Goal: Navigation & Orientation: Find specific page/section

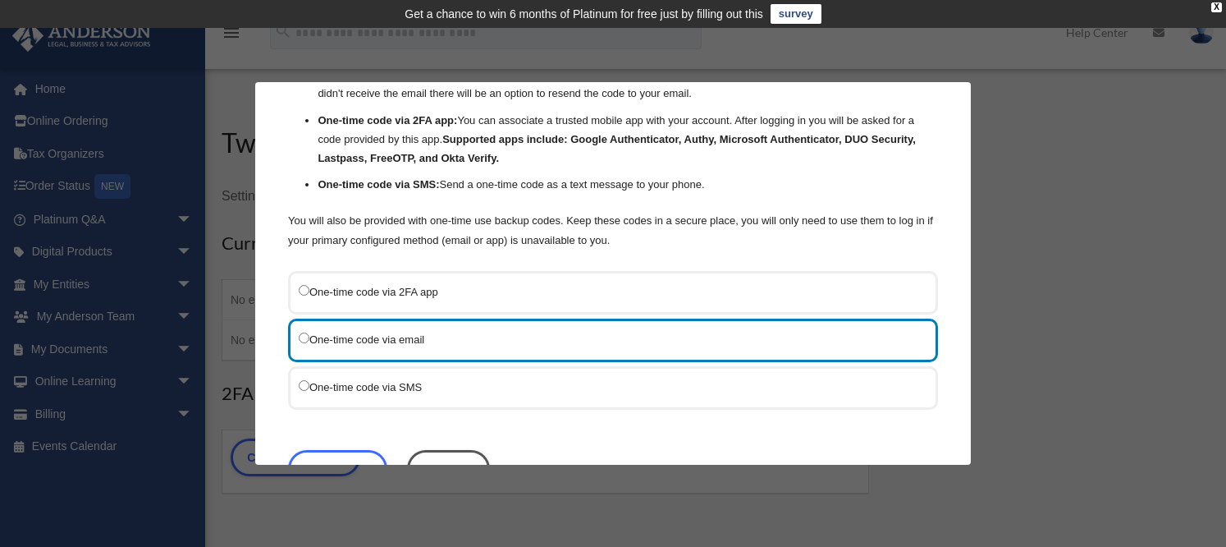
scroll to position [167, 0]
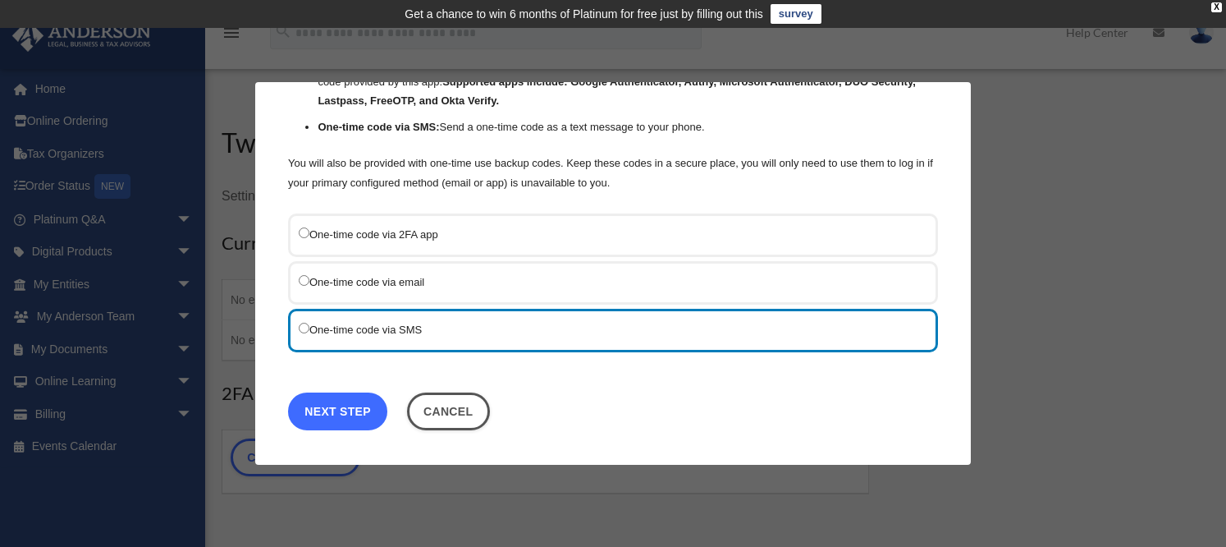
click at [329, 418] on link "Next Step" at bounding box center [337, 411] width 99 height 38
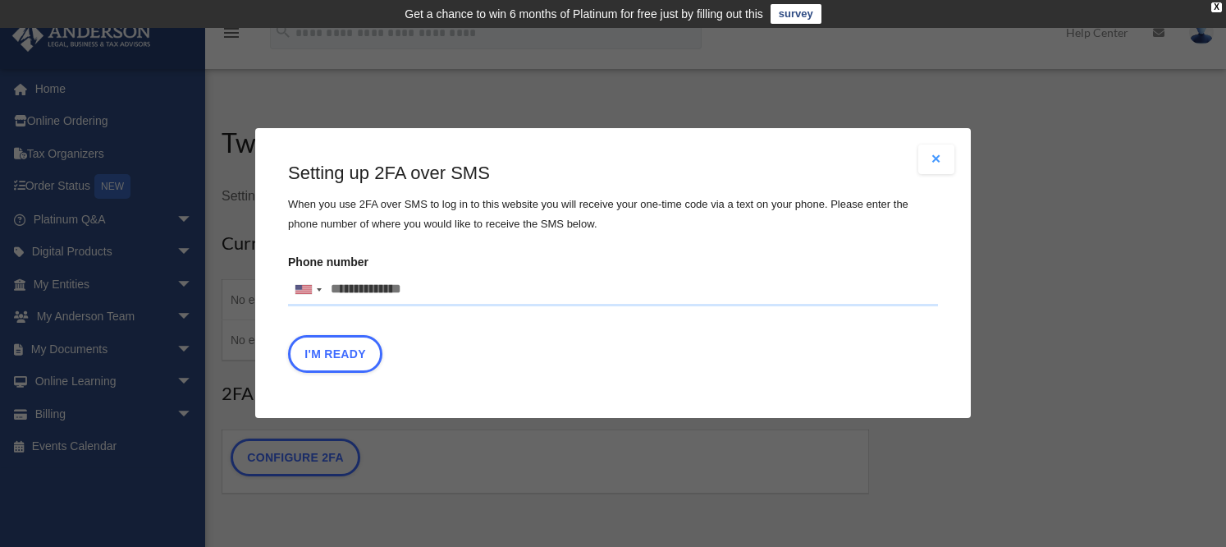
click at [452, 278] on input "Phone number United States +1 United Kingdom +44 Afghanistan (‫افغانستان‬‎) +93…" at bounding box center [613, 289] width 650 height 33
drag, startPoint x: 444, startPoint y: 283, endPoint x: 296, endPoint y: 275, distance: 148.0
click at [296, 275] on div "United States +1 United Kingdom +44 Afghanistan (‫افغانستان‬‎) +93 Albania (Shq…" at bounding box center [613, 289] width 650 height 33
click at [0, 0] on input "Verification Code:" at bounding box center [0, 0] width 0 height 0
type input "**********"
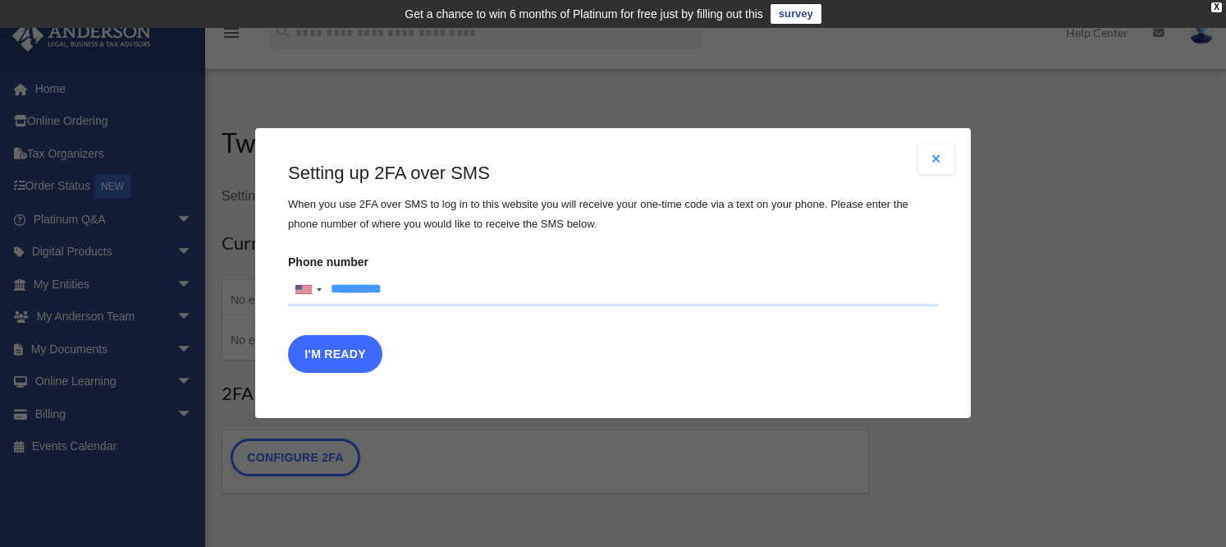
click at [337, 353] on button "I'm Ready" at bounding box center [335, 355] width 94 height 38
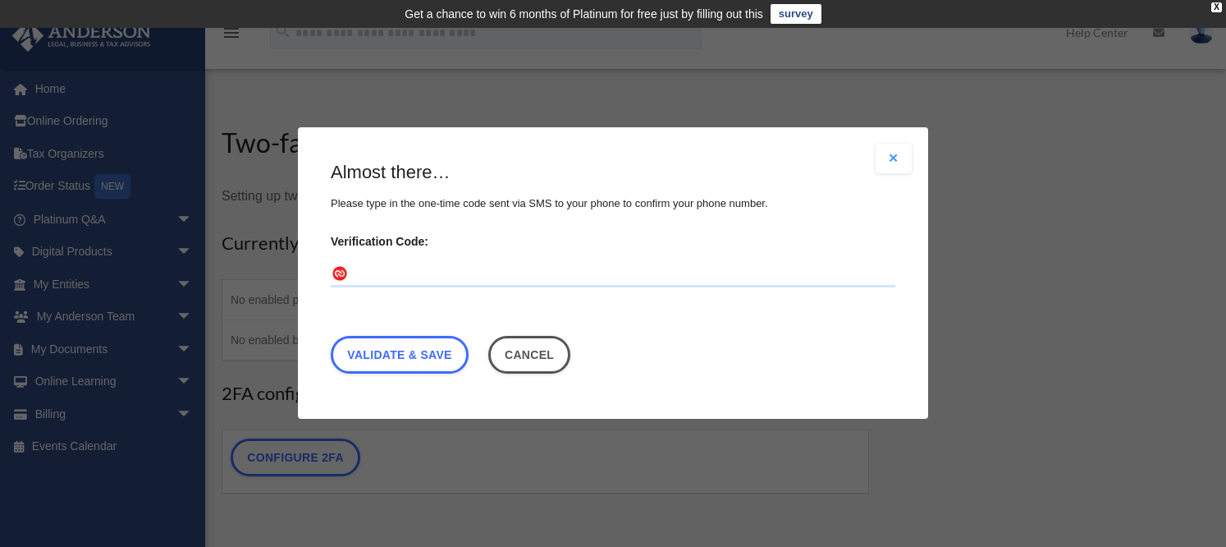
click at [485, 263] on input "Verification Code:" at bounding box center [613, 275] width 565 height 26
type input "******"
click at [383, 362] on link "Validate & Save" at bounding box center [400, 356] width 138 height 38
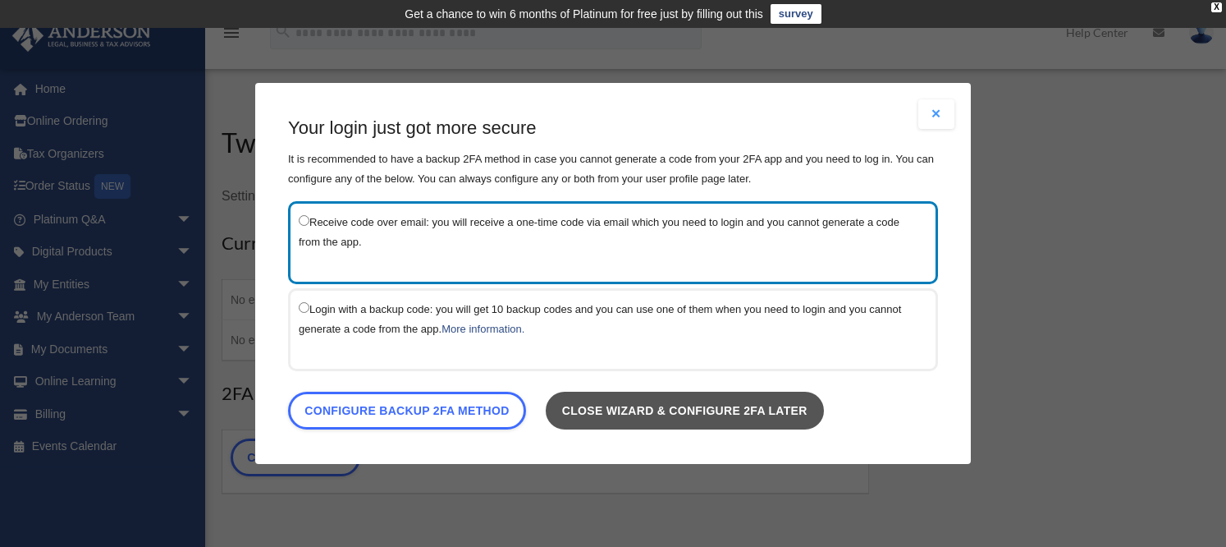
click at [690, 411] on link "Close wizard & configure 2FA later" at bounding box center [685, 411] width 278 height 38
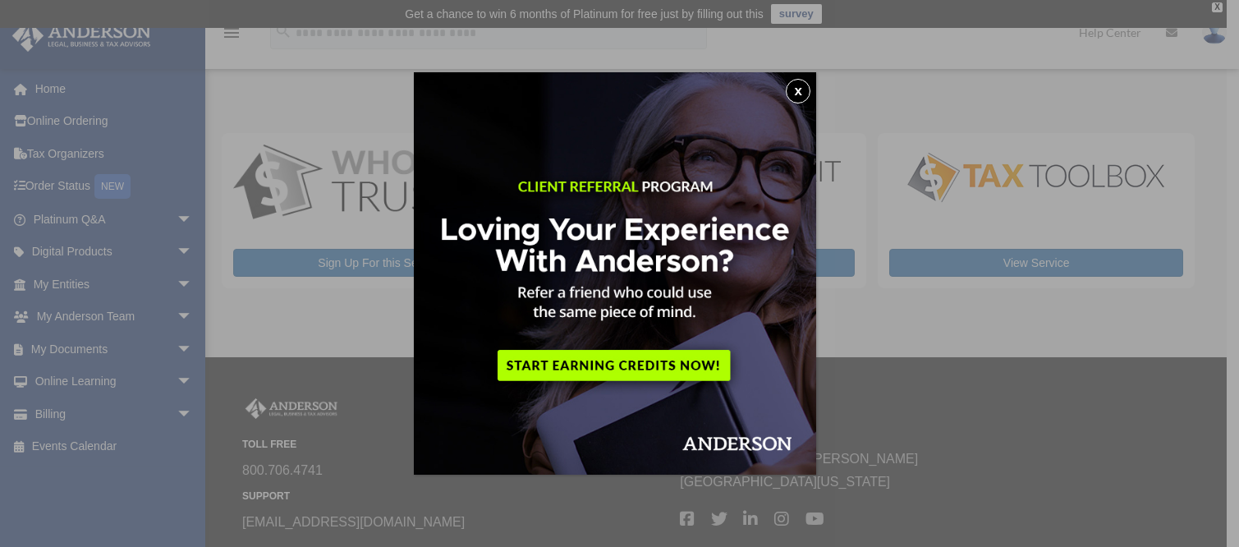
click at [802, 84] on button "x" at bounding box center [798, 91] width 25 height 25
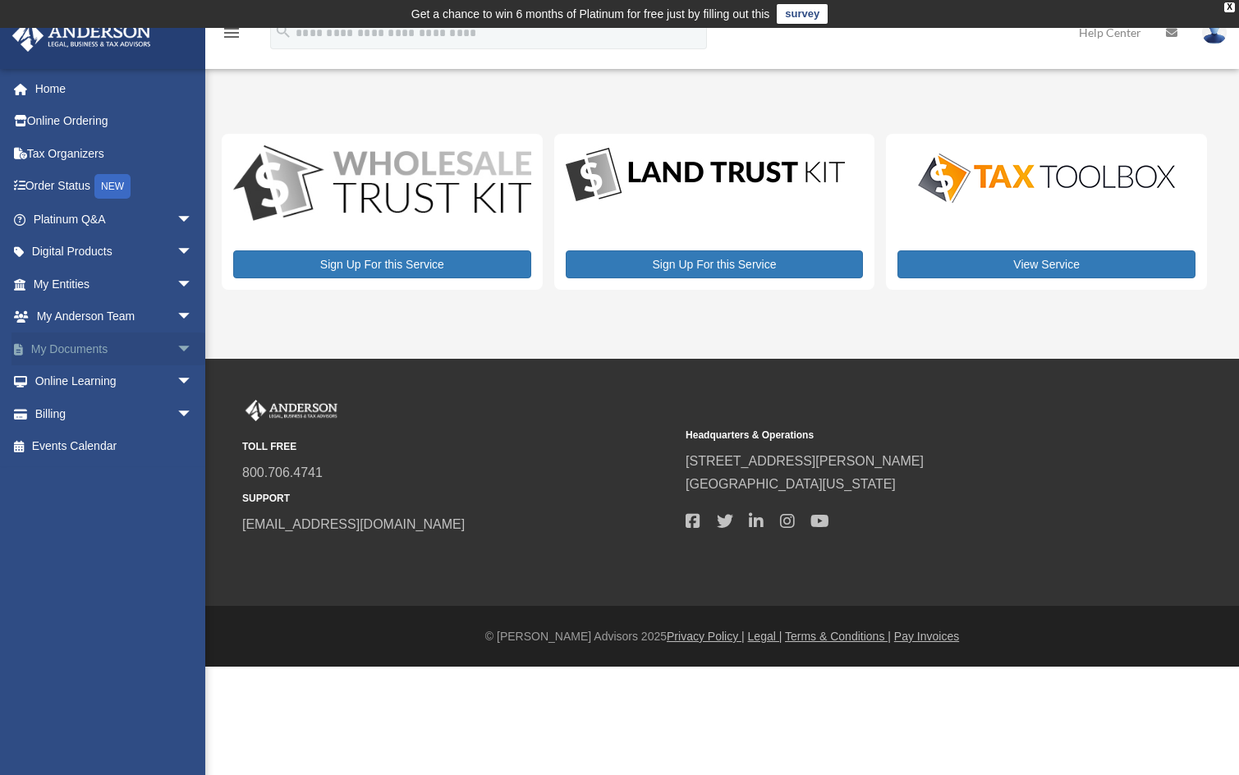
click at [121, 346] on link "My Documents arrow_drop_down" at bounding box center [114, 348] width 206 height 33
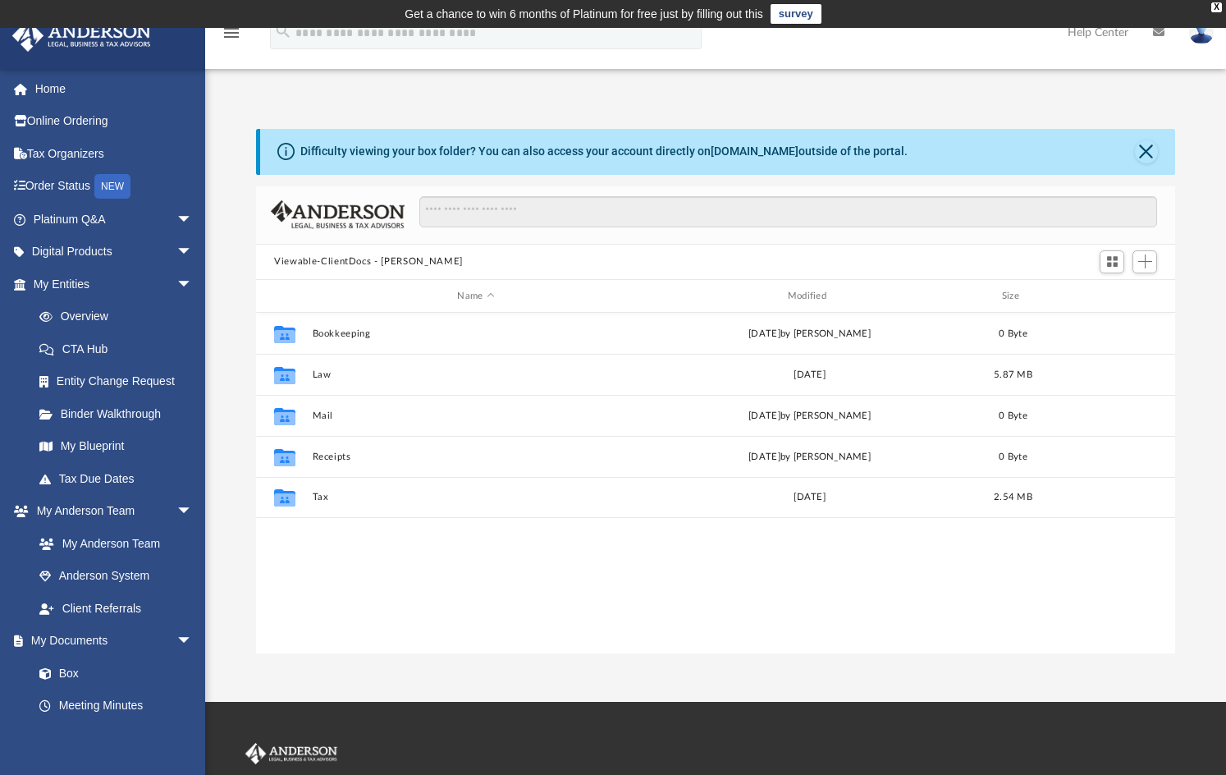
scroll to position [361, 906]
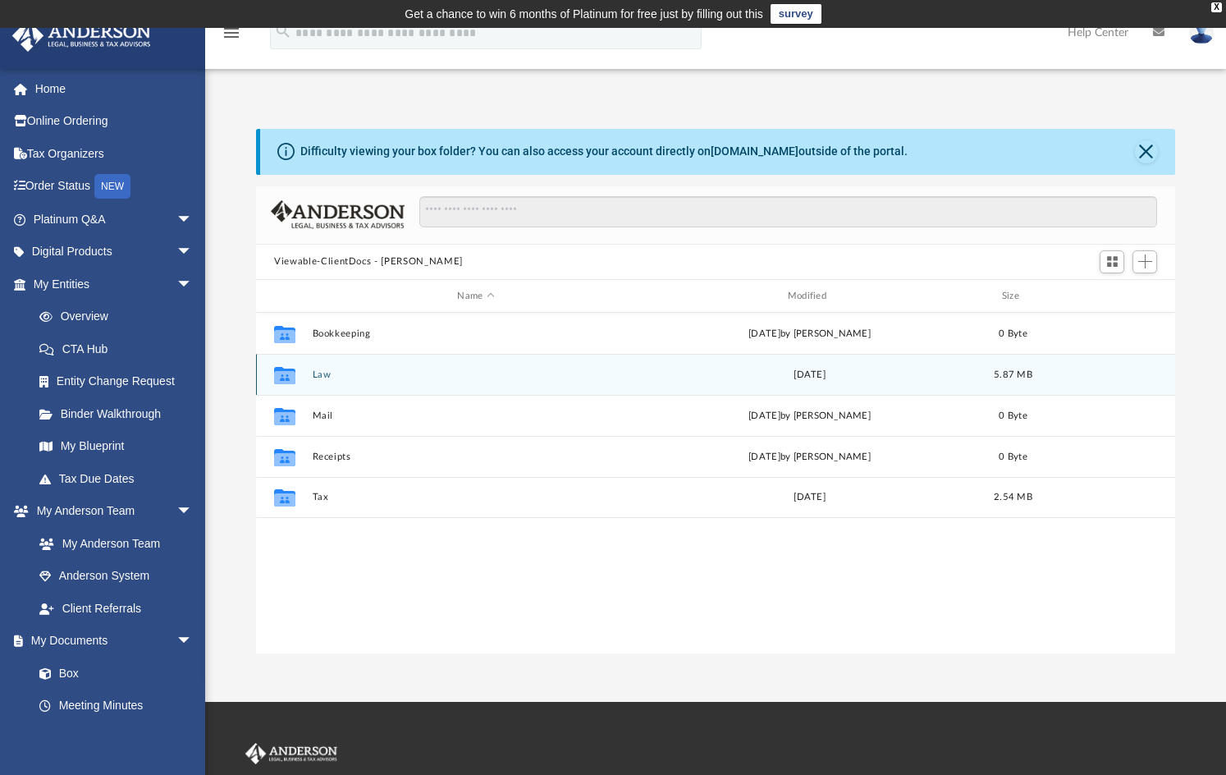
click at [817, 377] on div "Fri Jun 30 2023" at bounding box center [810, 375] width 327 height 15
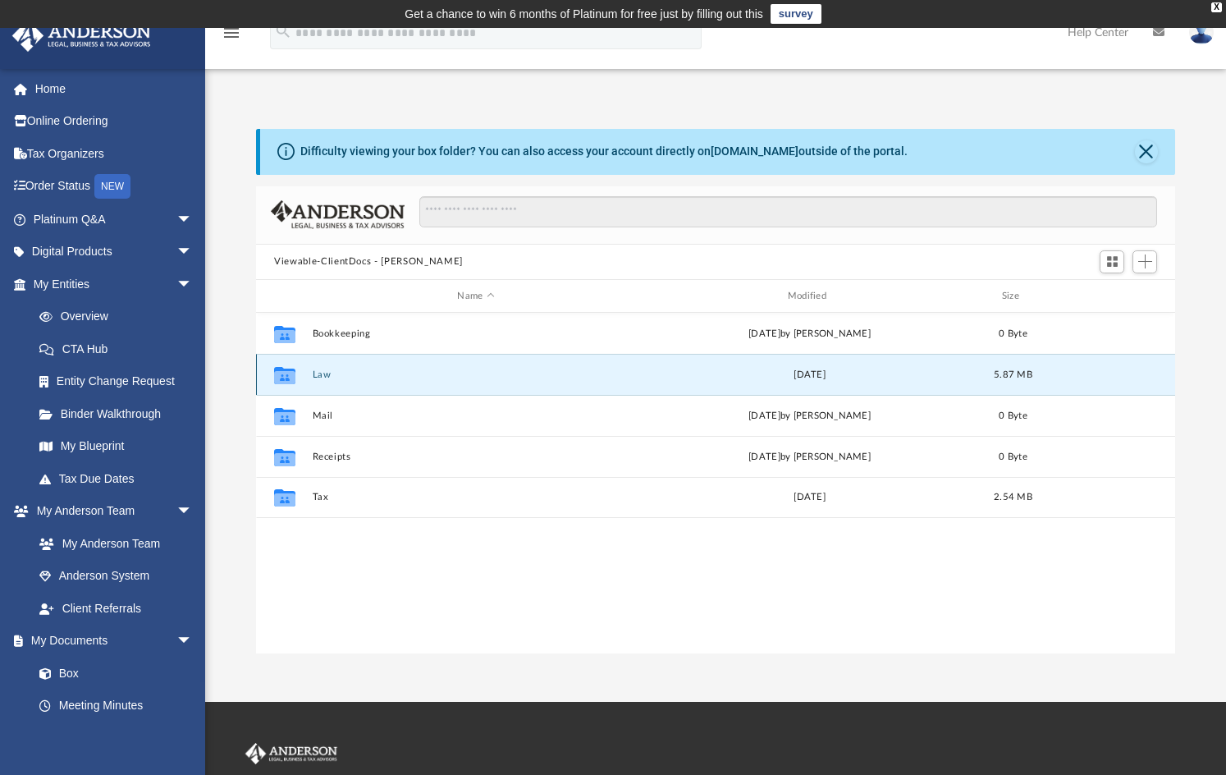
click at [287, 378] on icon "grid" at bounding box center [284, 375] width 21 height 17
click at [340, 390] on div "Collaborated Folder Law Fri Jun 30 2023 5.87 MB" at bounding box center [715, 374] width 919 height 41
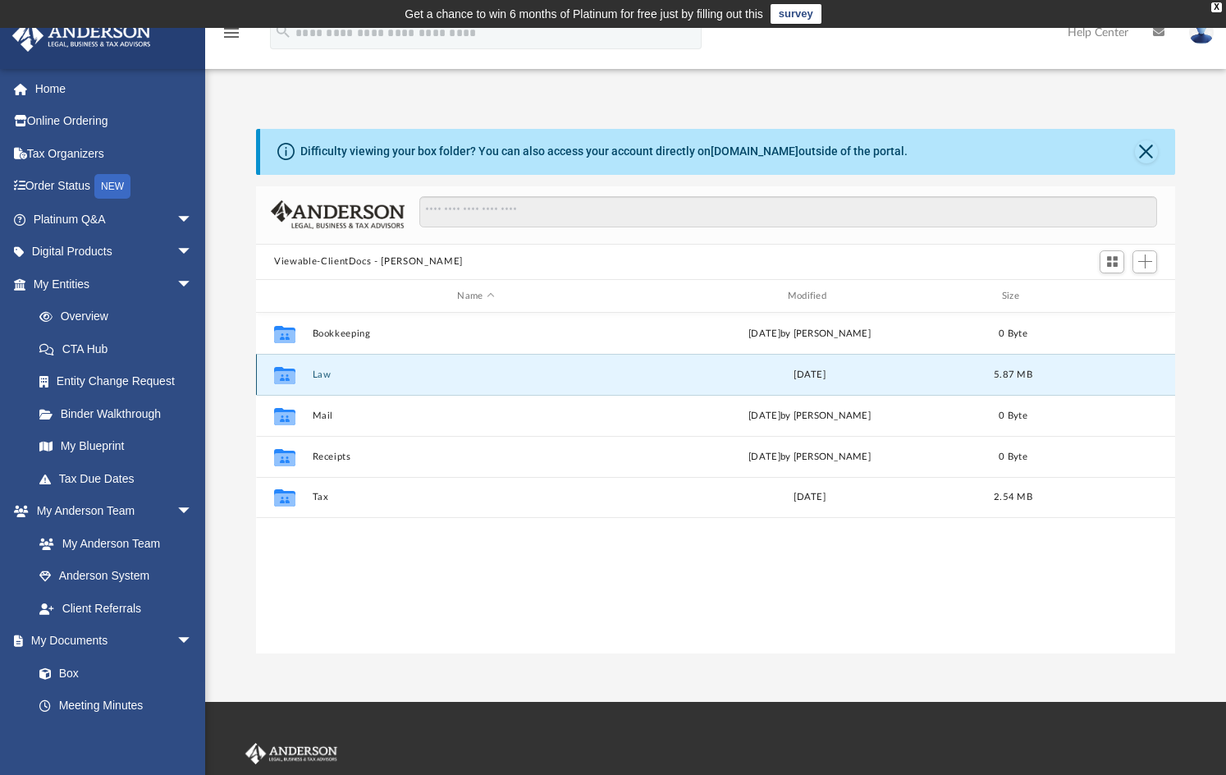
click at [840, 384] on div "Collaborated Folder Law Fri Jun 30 2023 5.87 MB" at bounding box center [715, 374] width 919 height 41
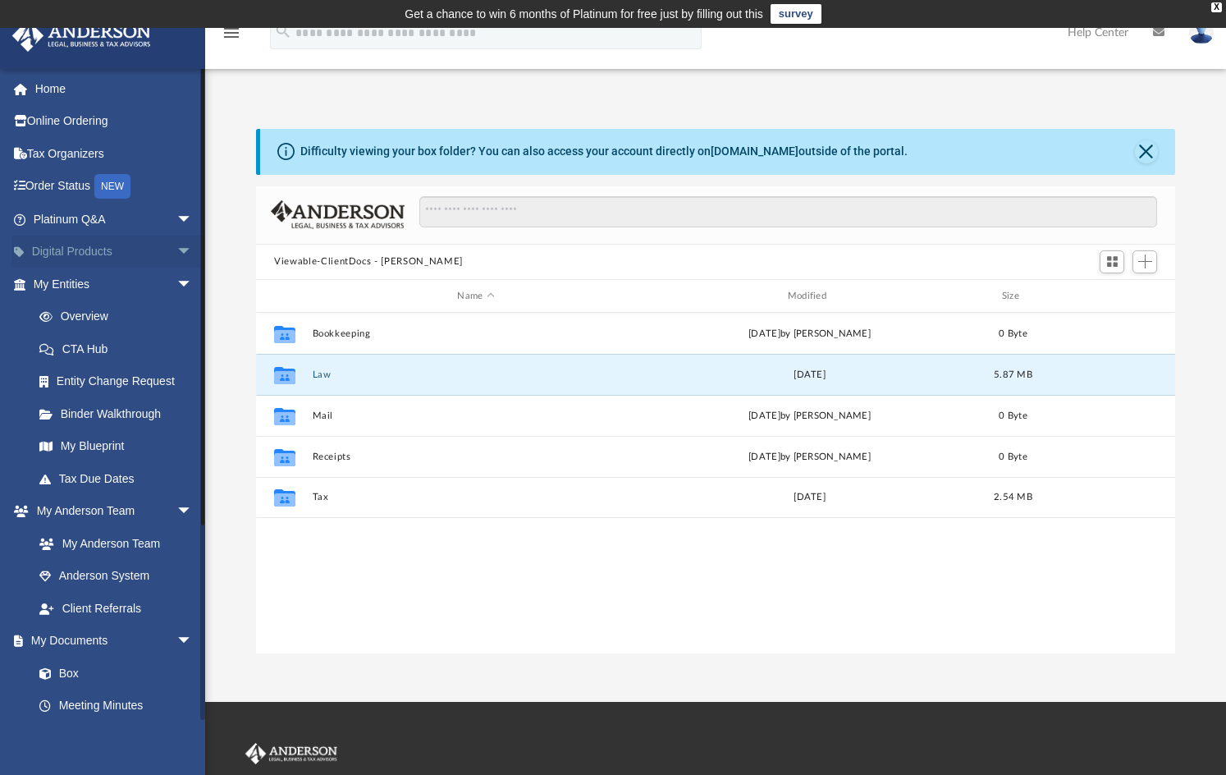
click at [108, 252] on link "Digital Products arrow_drop_down" at bounding box center [114, 252] width 206 height 33
click at [88, 311] on link "Overview" at bounding box center [120, 316] width 195 height 33
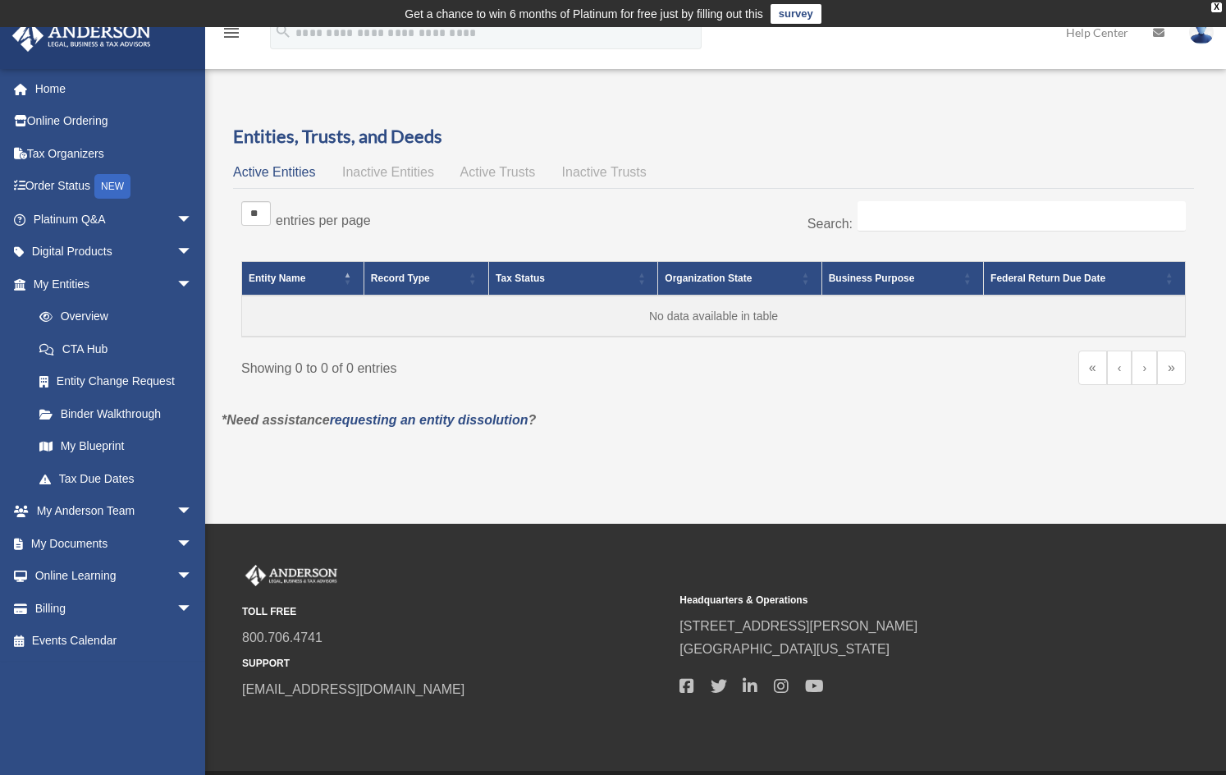
click at [88, 311] on link "Overview" at bounding box center [112, 316] width 178 height 33
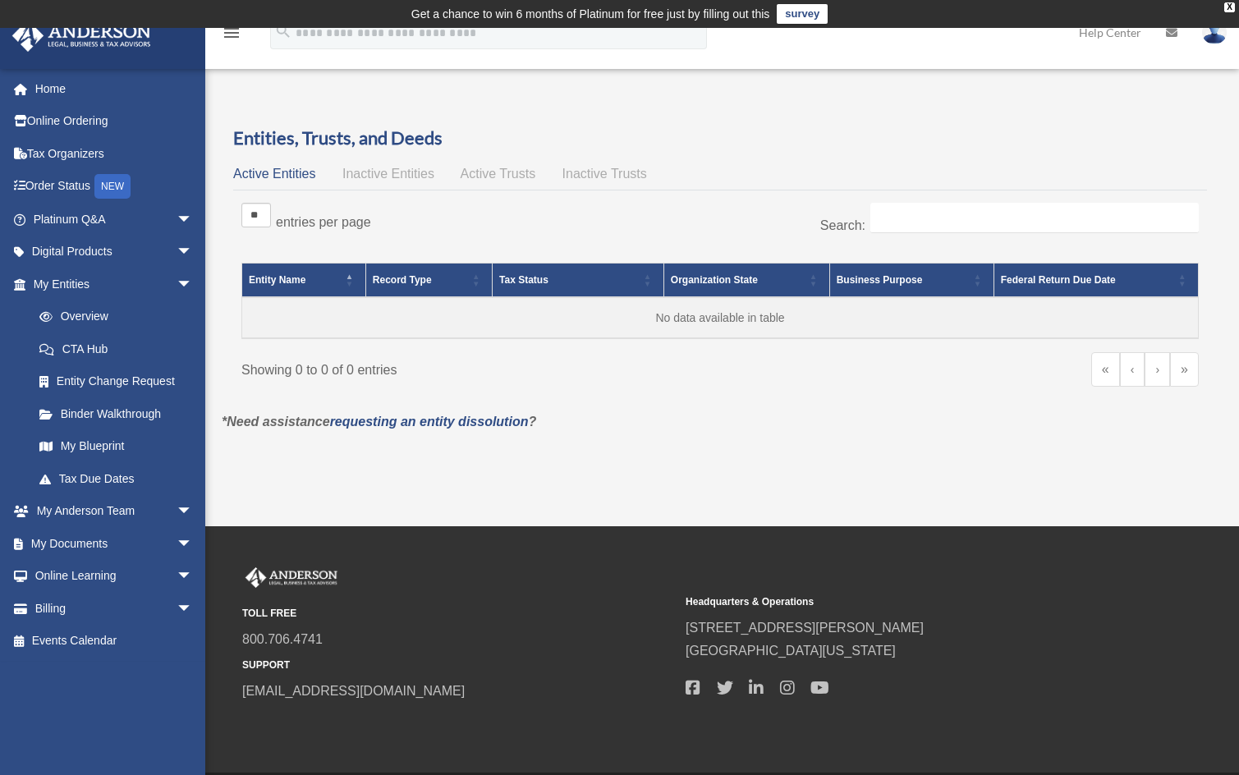
click at [88, 311] on body "X Get a chance to win 6 months of Platinum for free just by filling out this su…" at bounding box center [619, 417] width 1239 height 834
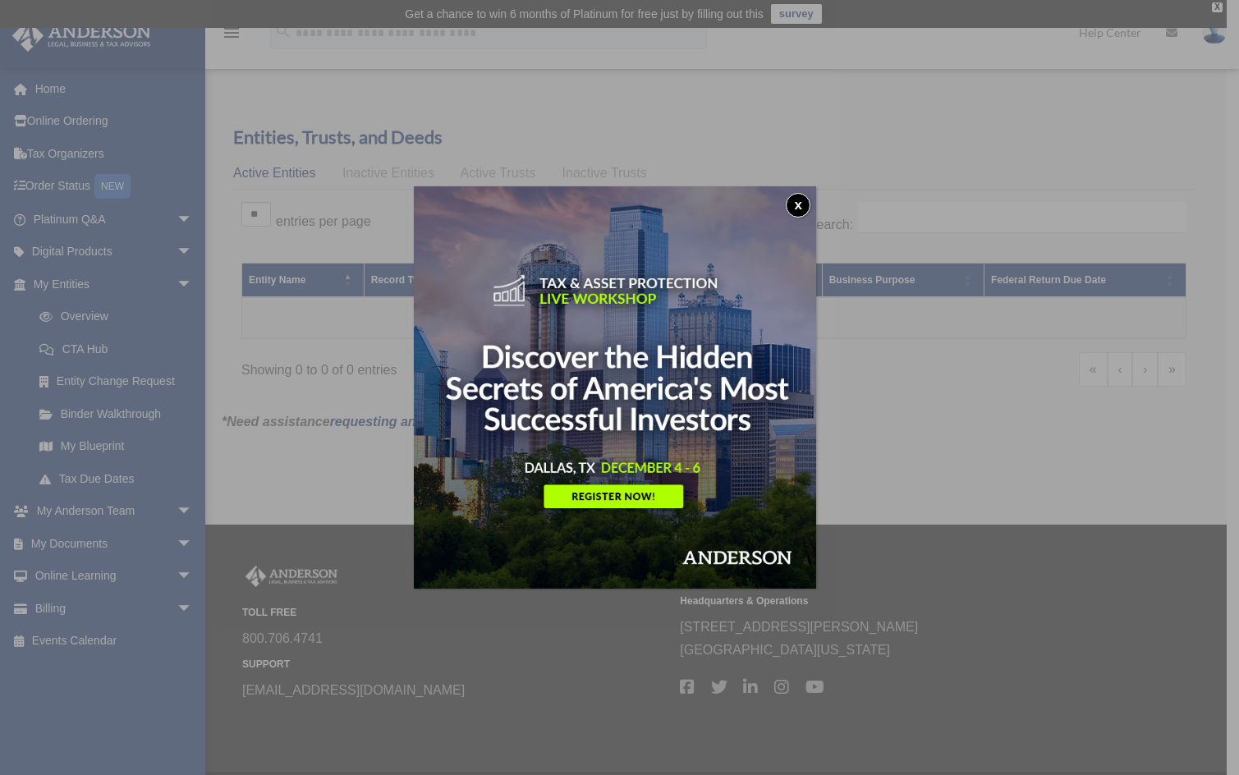
click at [380, 170] on div "x" at bounding box center [619, 387] width 1239 height 775
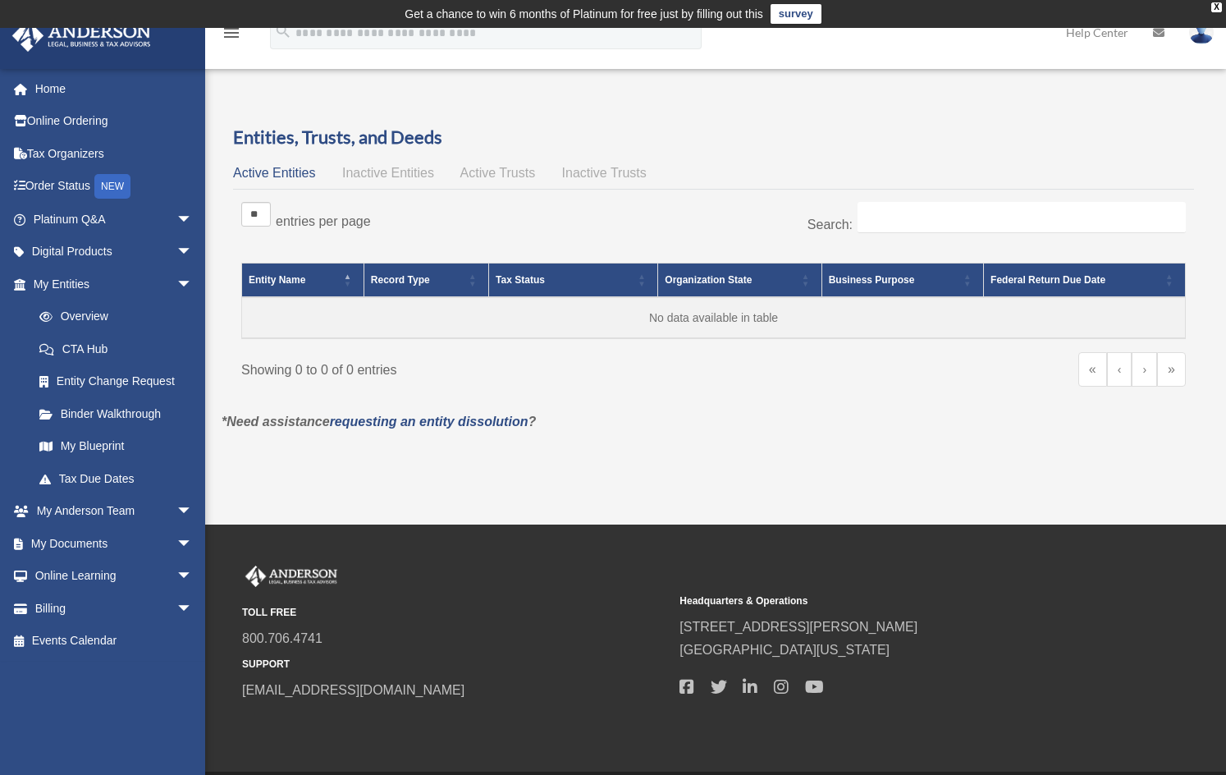
click at [380, 170] on span "Inactive Entities" at bounding box center [388, 173] width 92 height 14
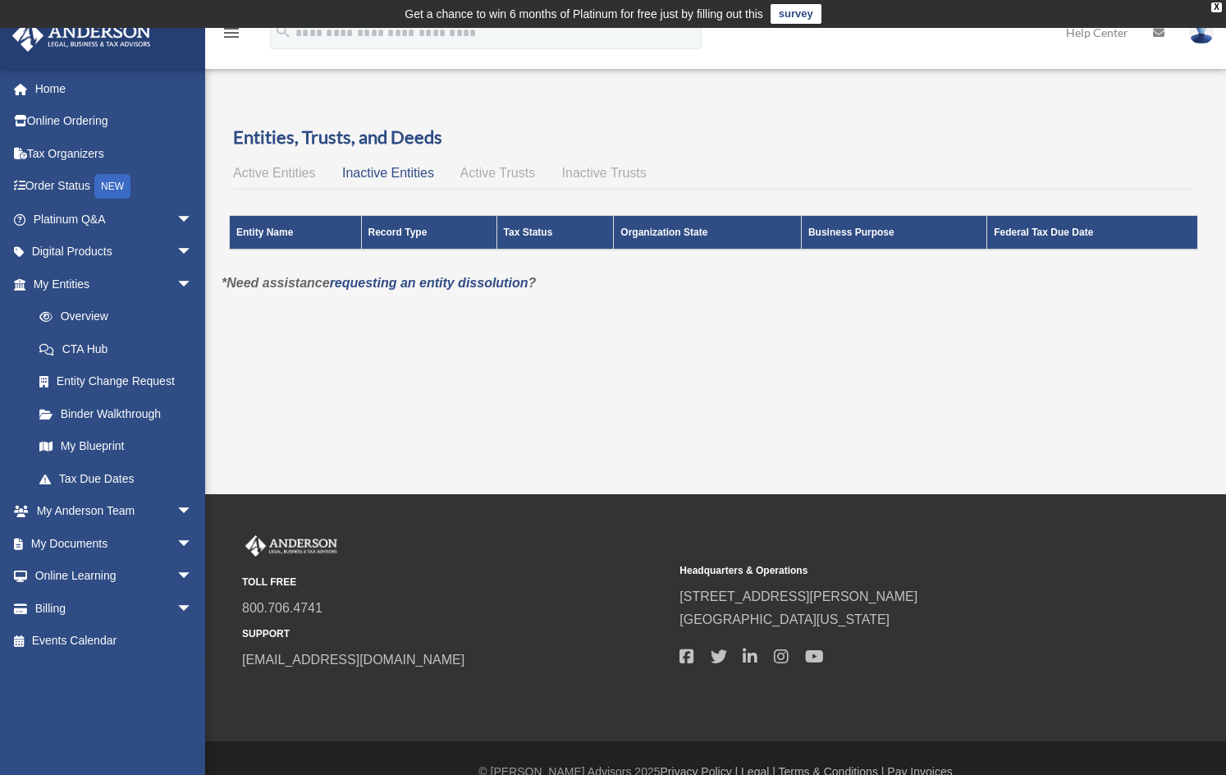
click at [286, 171] on span "Active Entities" at bounding box center [274, 173] width 82 height 14
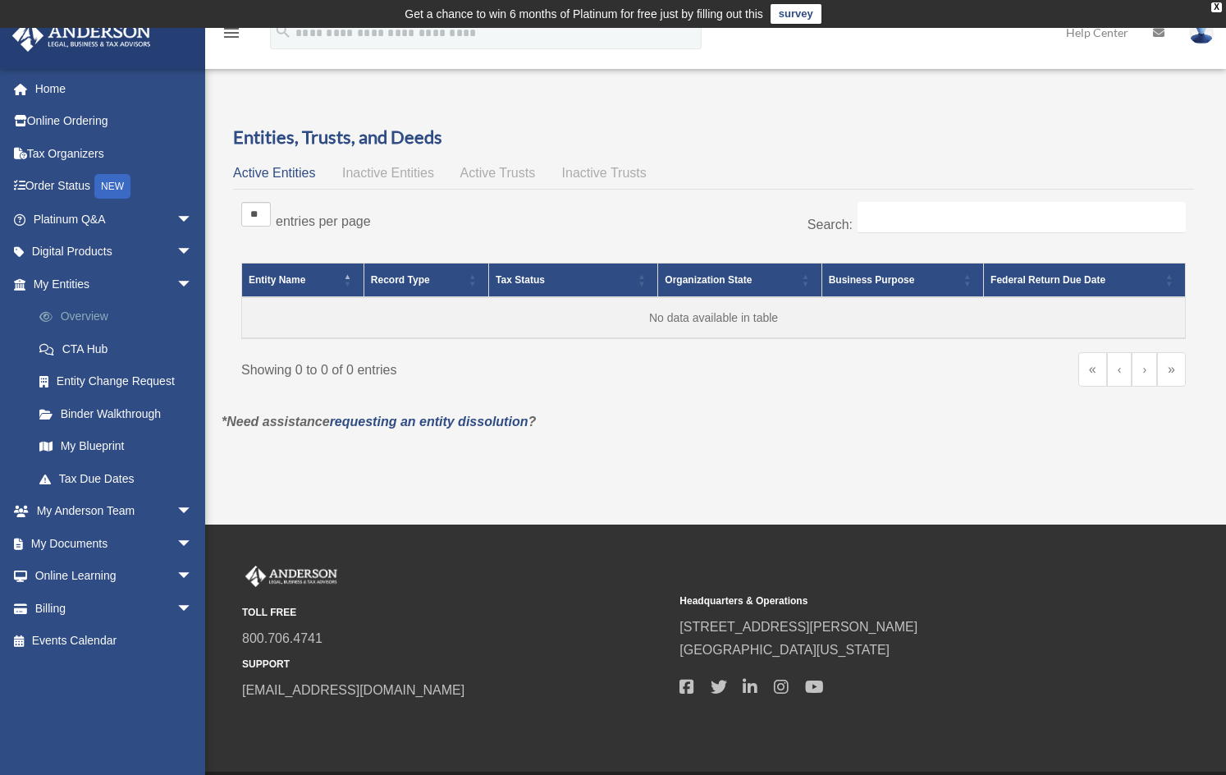
click at [99, 314] on link "Overview" at bounding box center [120, 316] width 195 height 33
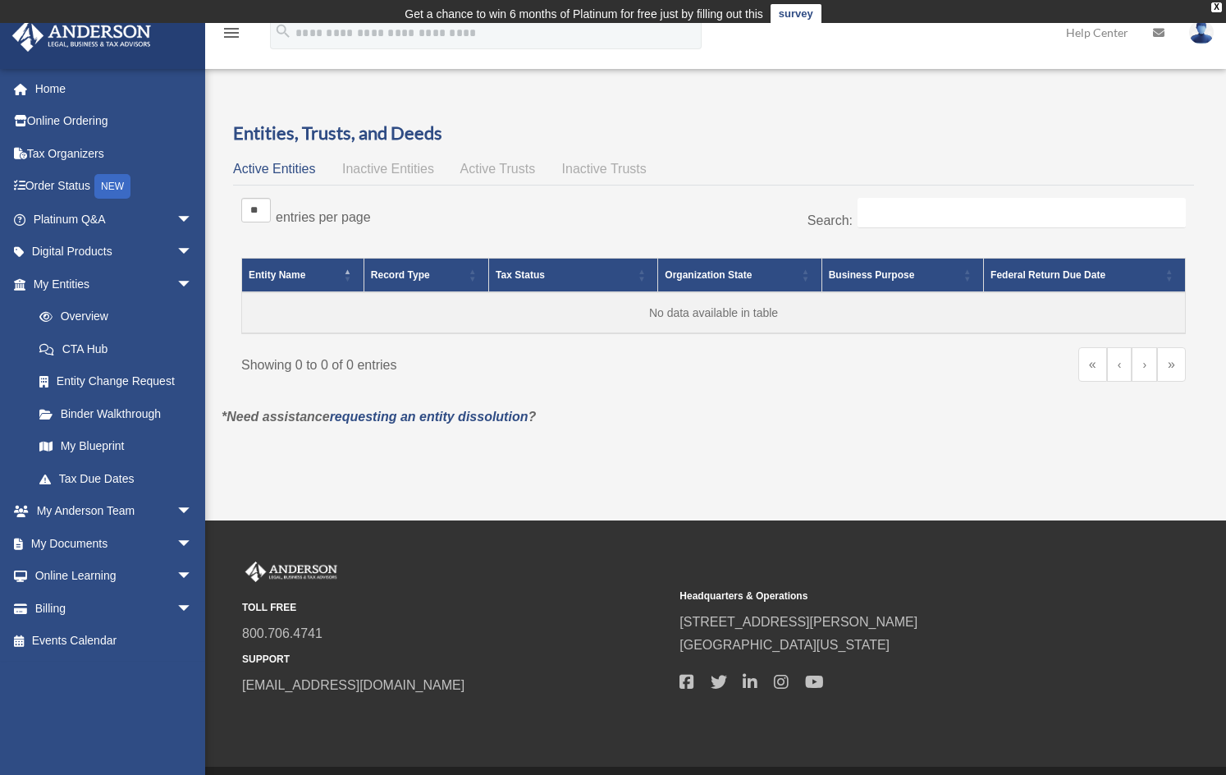
click at [111, 410] on link "Binder Walkthrough" at bounding box center [116, 413] width 186 height 33
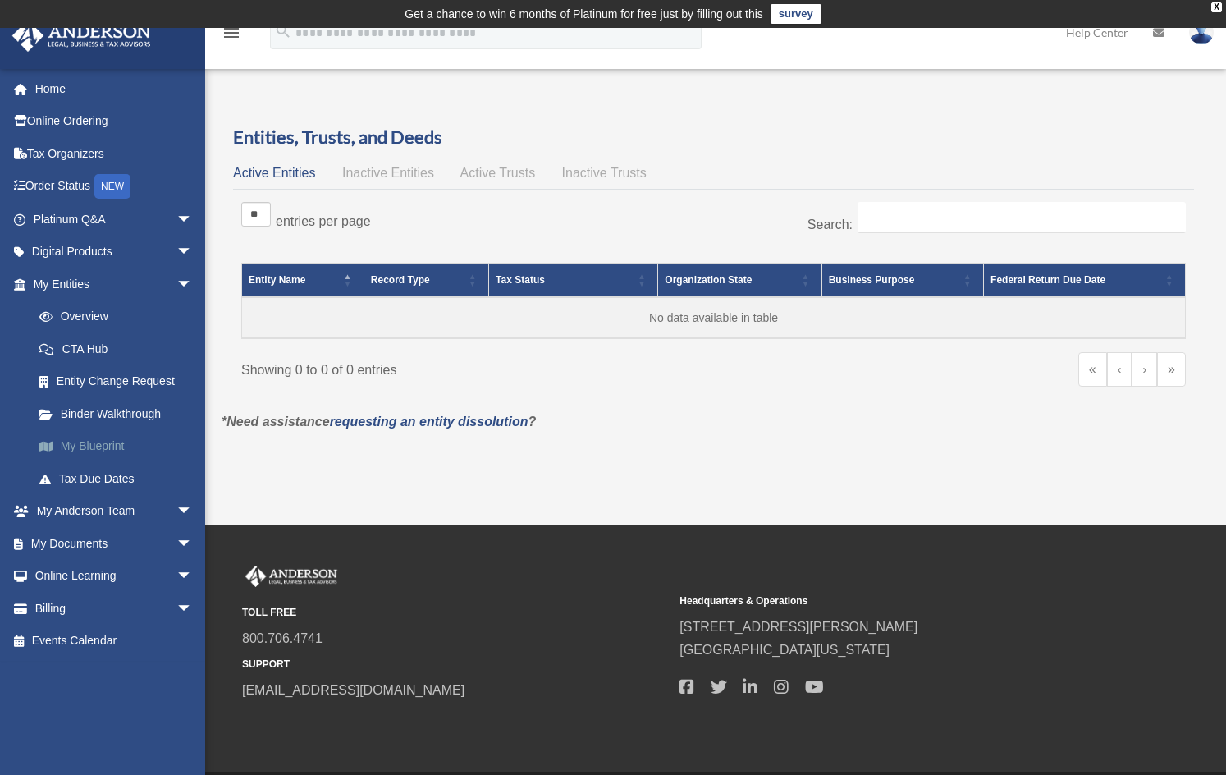
click at [85, 443] on link "My Blueprint" at bounding box center [120, 446] width 195 height 33
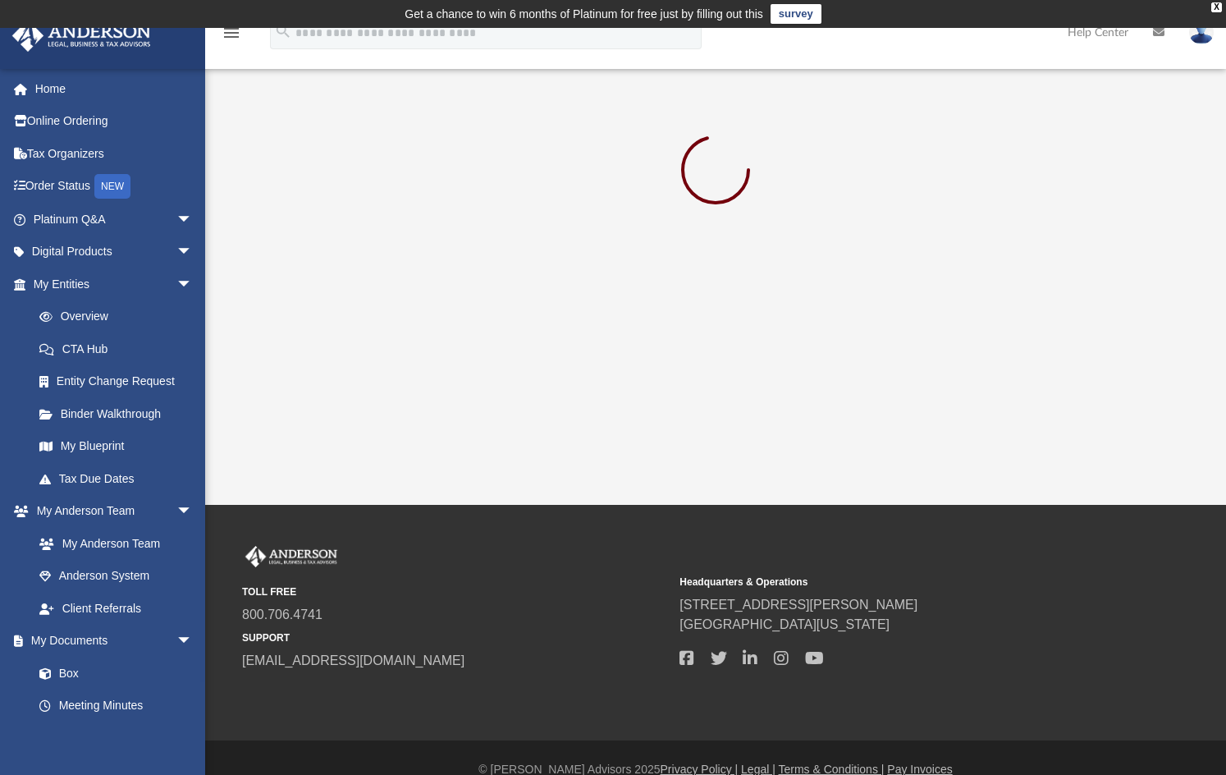
click at [94, 474] on link "Tax Due Dates" at bounding box center [120, 478] width 195 height 33
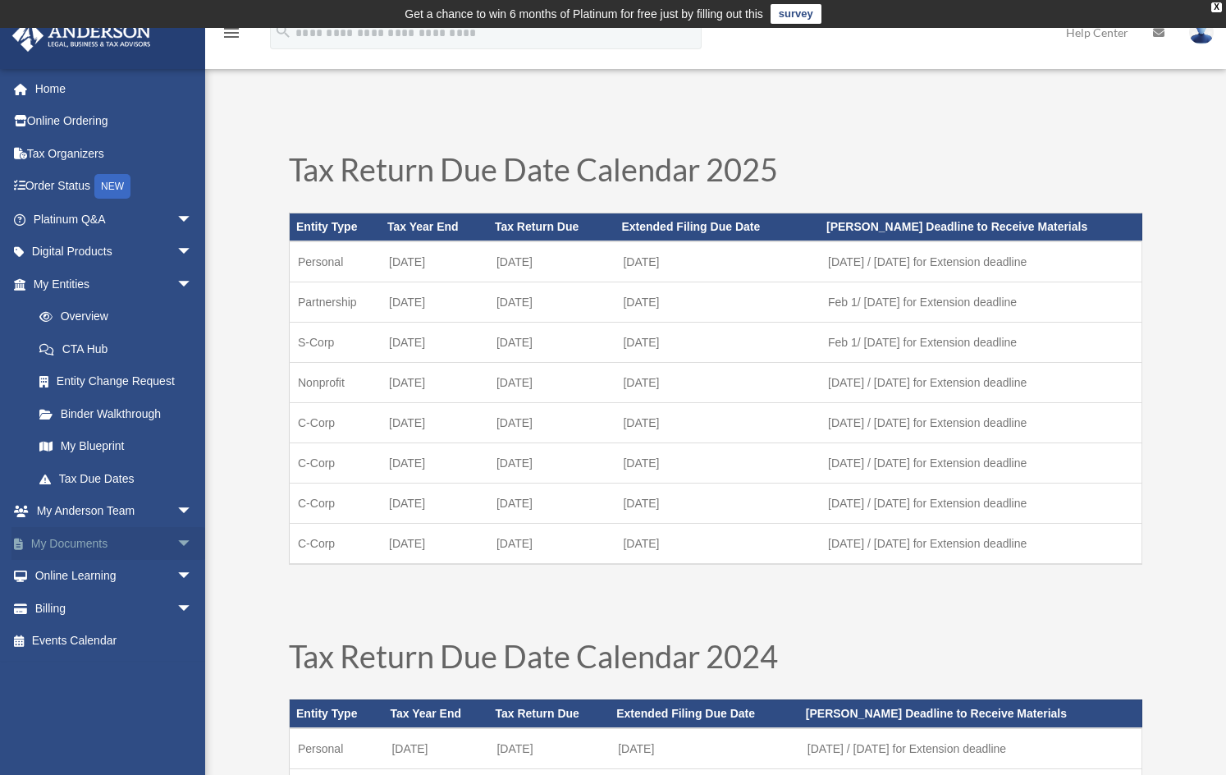
click at [177, 543] on span "arrow_drop_down" at bounding box center [193, 544] width 33 height 34
click at [68, 575] on link "Box" at bounding box center [120, 576] width 195 height 33
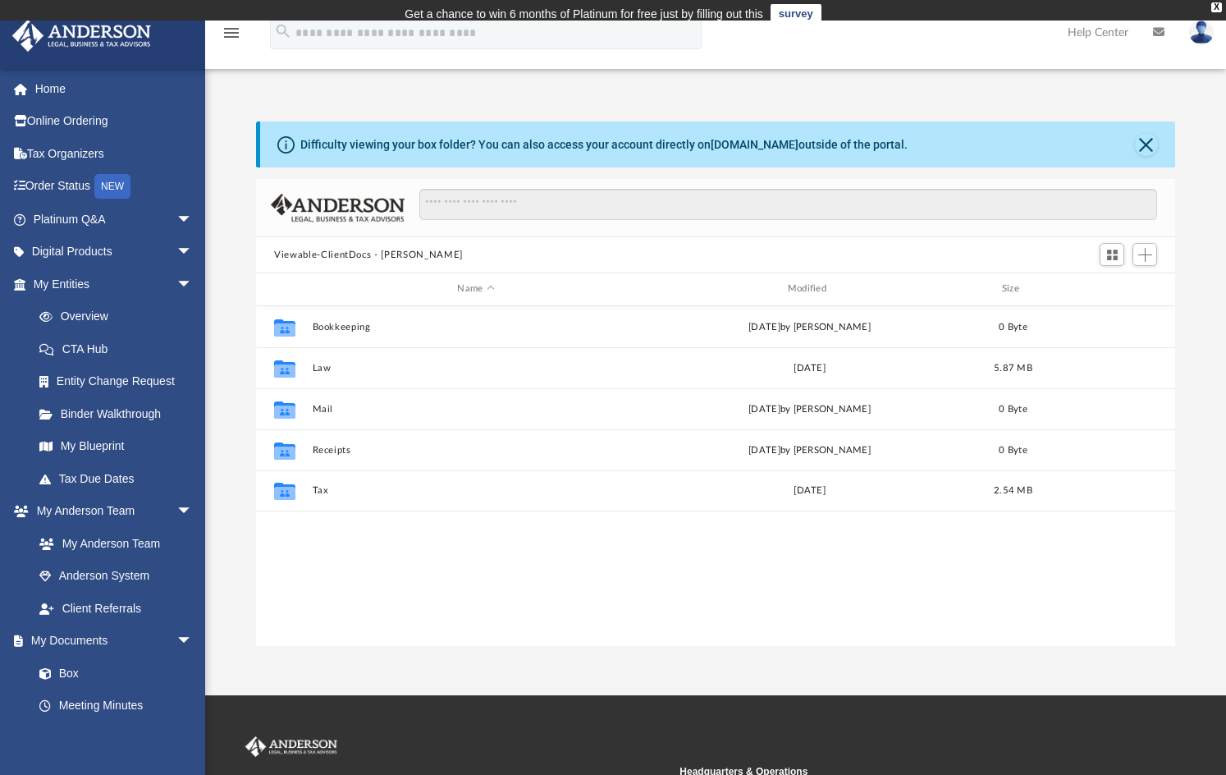
scroll to position [361, 906]
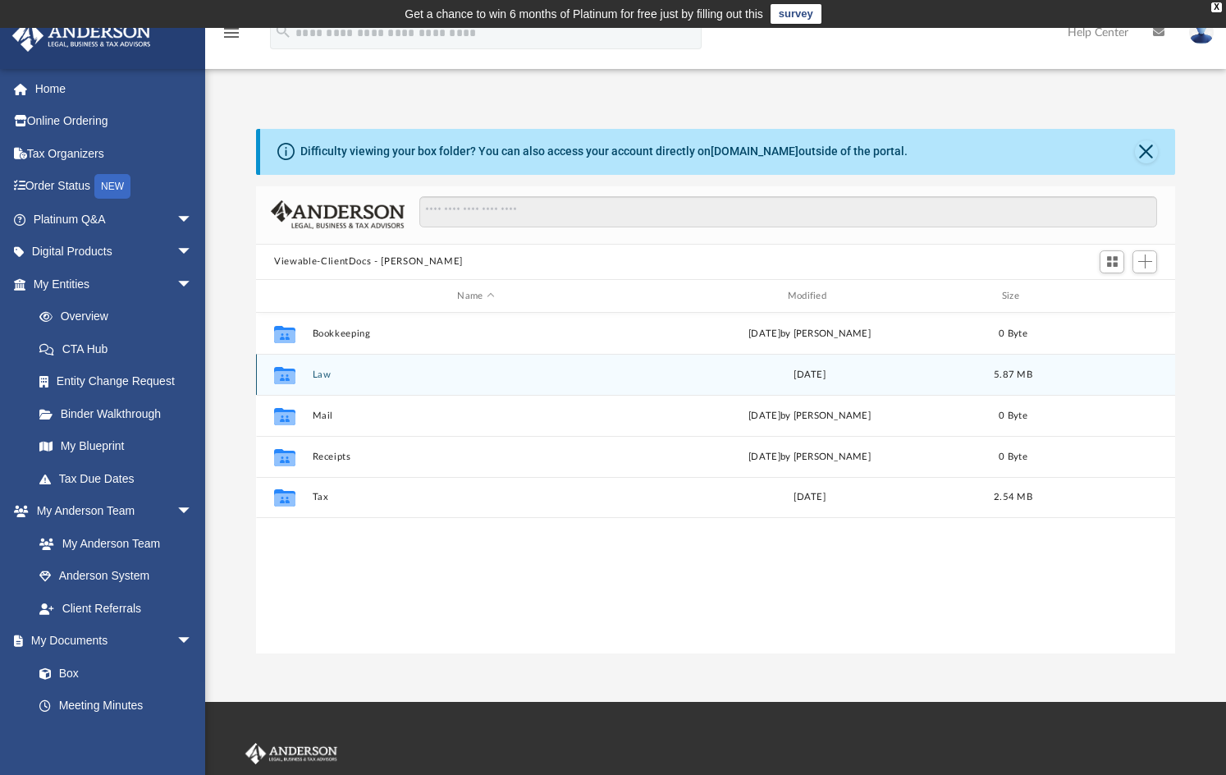
click at [282, 375] on icon "grid" at bounding box center [284, 375] width 21 height 17
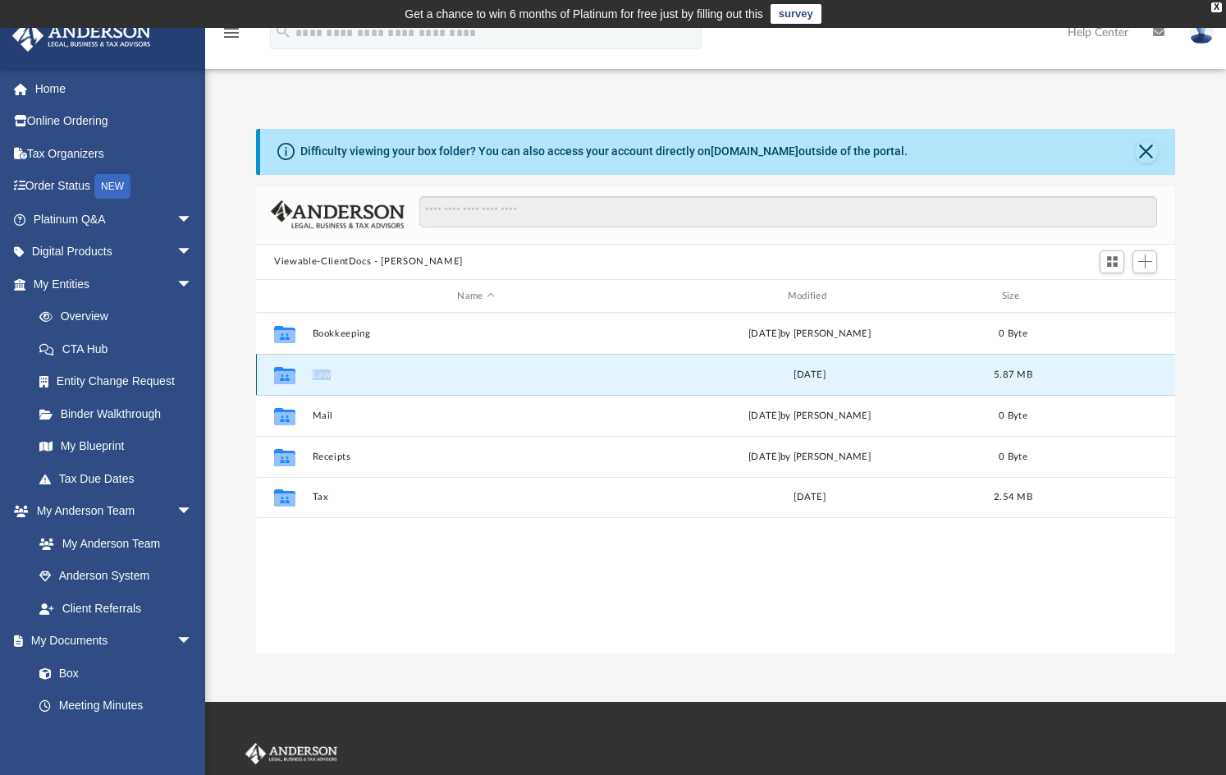
click at [282, 375] on icon "grid" at bounding box center [284, 375] width 21 height 17
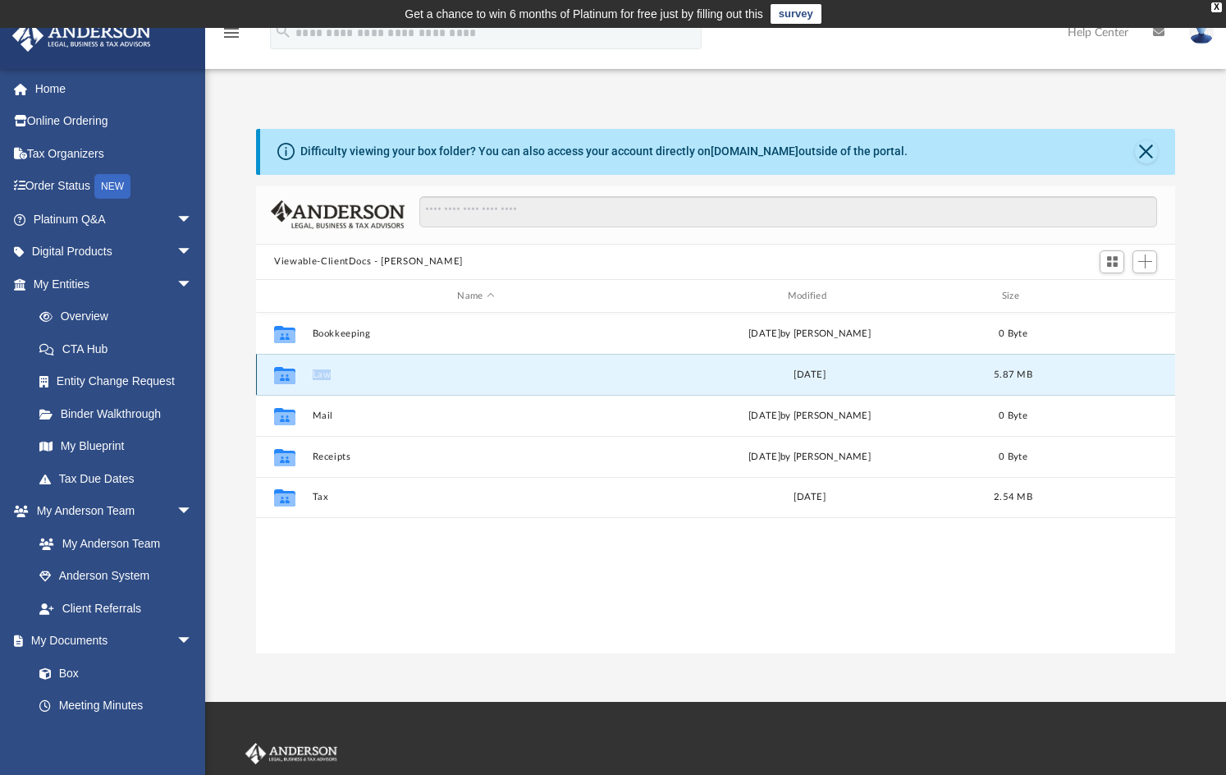
click at [282, 375] on icon "grid" at bounding box center [284, 375] width 21 height 17
click at [831, 377] on div "Fri Jun 30 2023" at bounding box center [810, 375] width 327 height 15
click at [1023, 374] on span "5.87 MB" at bounding box center [1013, 374] width 39 height 9
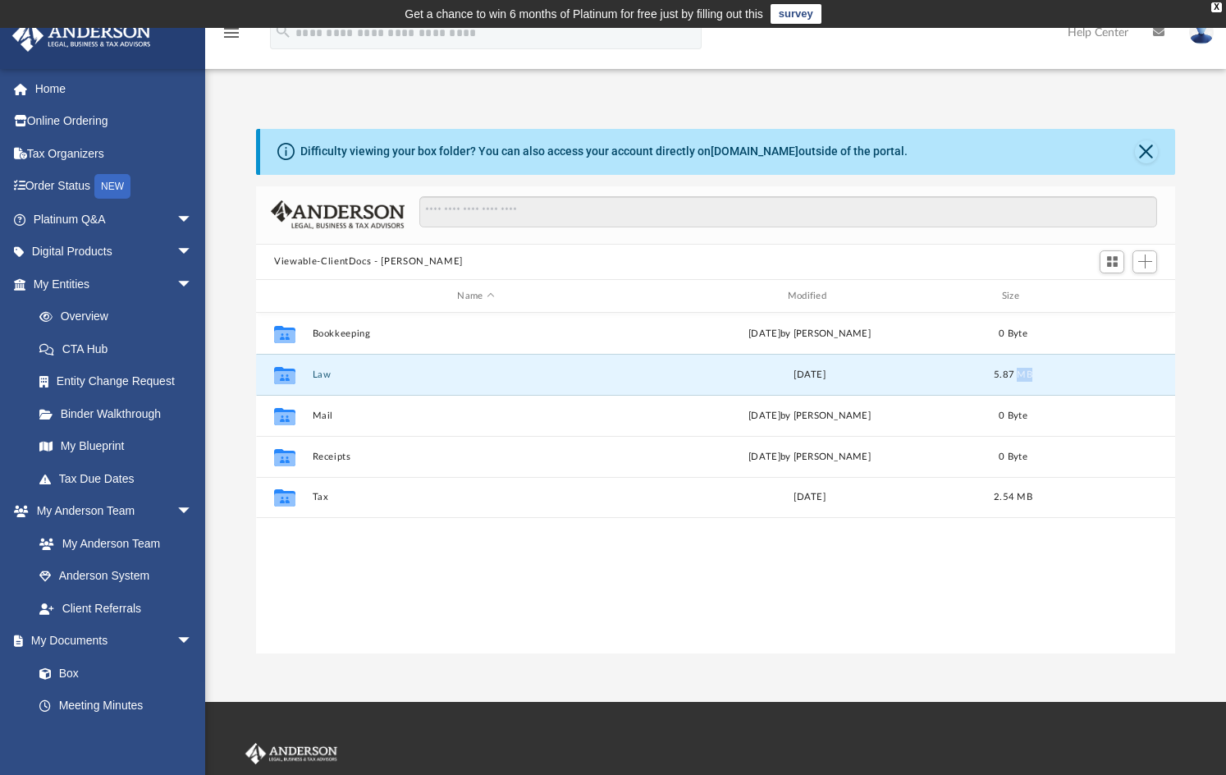
click at [370, 256] on button "Viewable-ClientDocs - Anna Miller-Naar" at bounding box center [368, 261] width 189 height 15
click at [340, 259] on button "Viewable-ClientDocs - Anna Miller-Naar" at bounding box center [368, 261] width 189 height 15
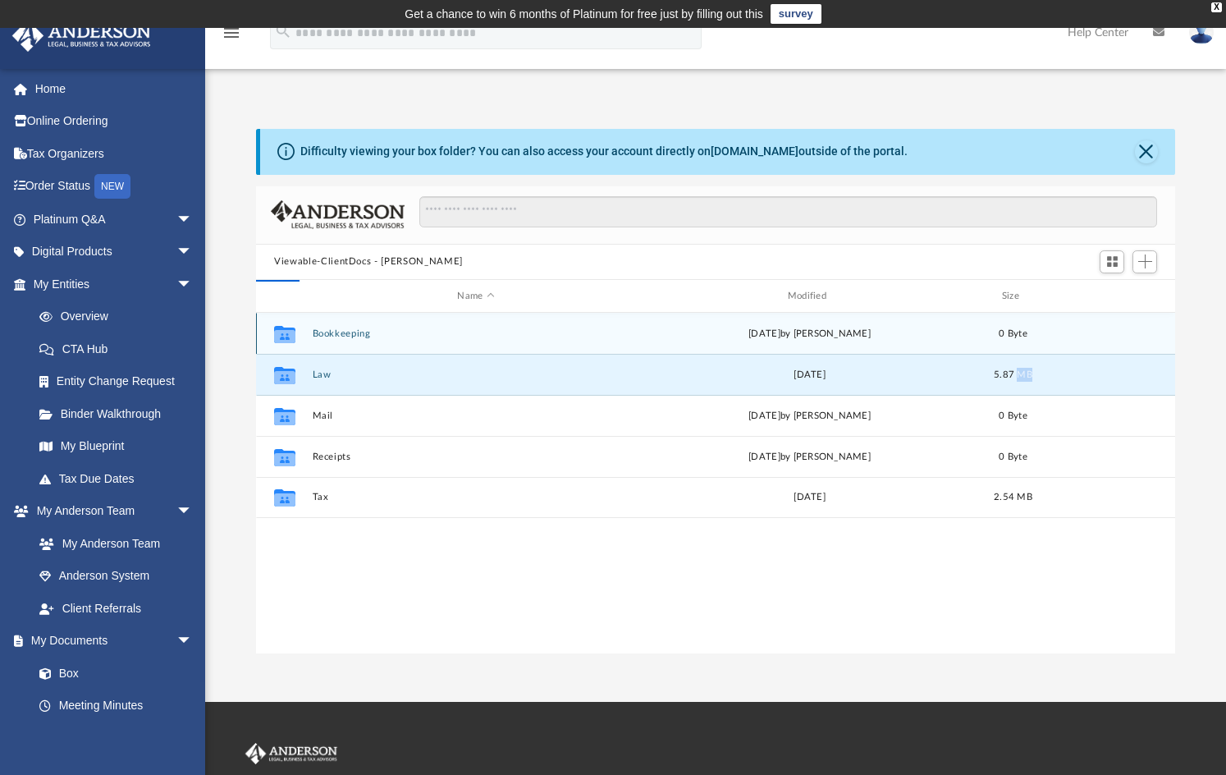
click at [340, 259] on button "Viewable-ClientDocs - Anna Miller-Naar" at bounding box center [368, 261] width 189 height 15
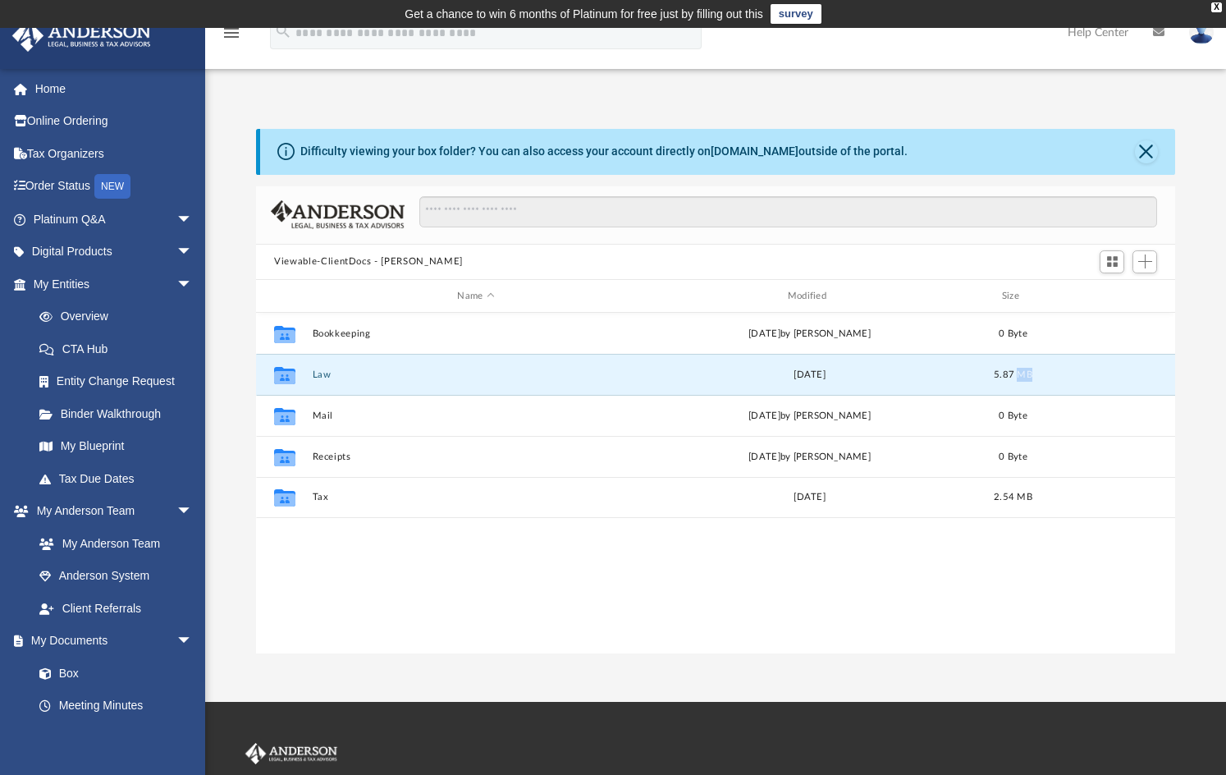
click at [351, 264] on button "Viewable-ClientDocs - Anna Miller-Naar" at bounding box center [368, 261] width 189 height 15
click at [418, 259] on button "Viewable-ClientDocs - Anna Miller-Naar" at bounding box center [368, 261] width 189 height 15
click at [61, 285] on link "My Entities arrow_drop_down" at bounding box center [114, 284] width 206 height 33
click at [177, 287] on span "arrow_drop_down" at bounding box center [193, 285] width 33 height 34
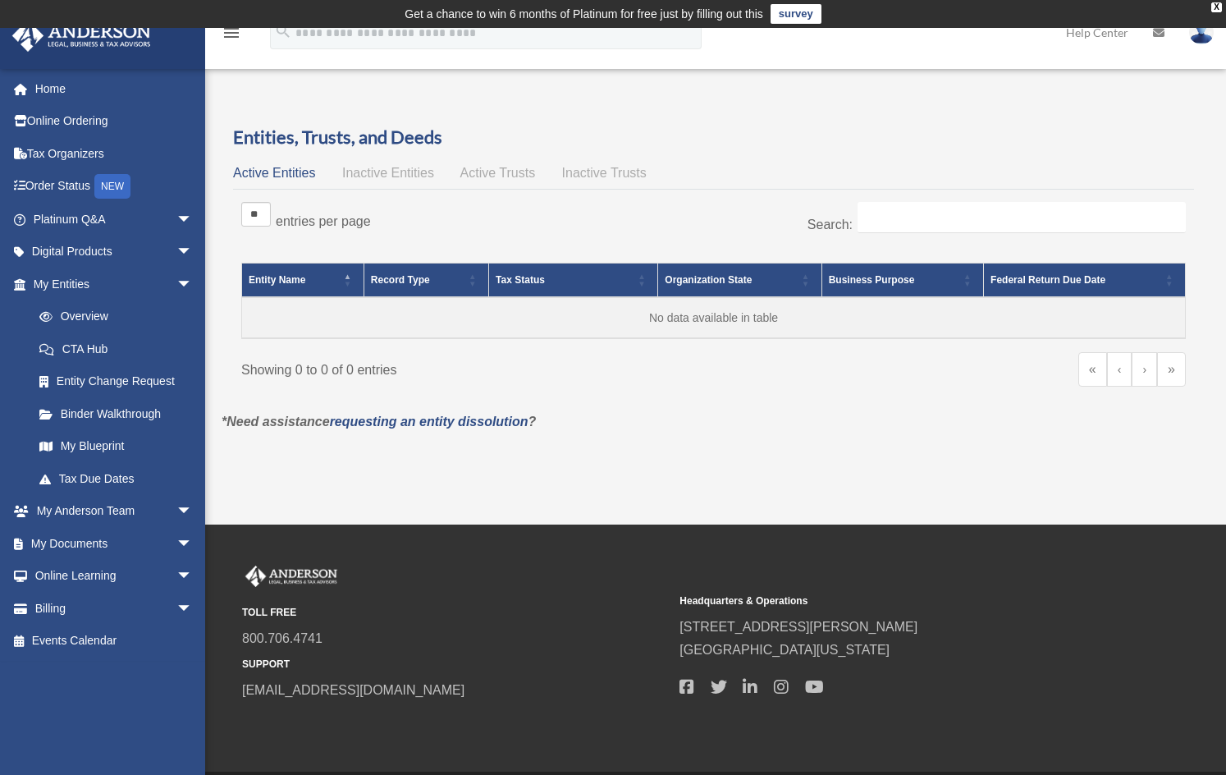
click at [396, 171] on span "Inactive Entities" at bounding box center [388, 173] width 92 height 14
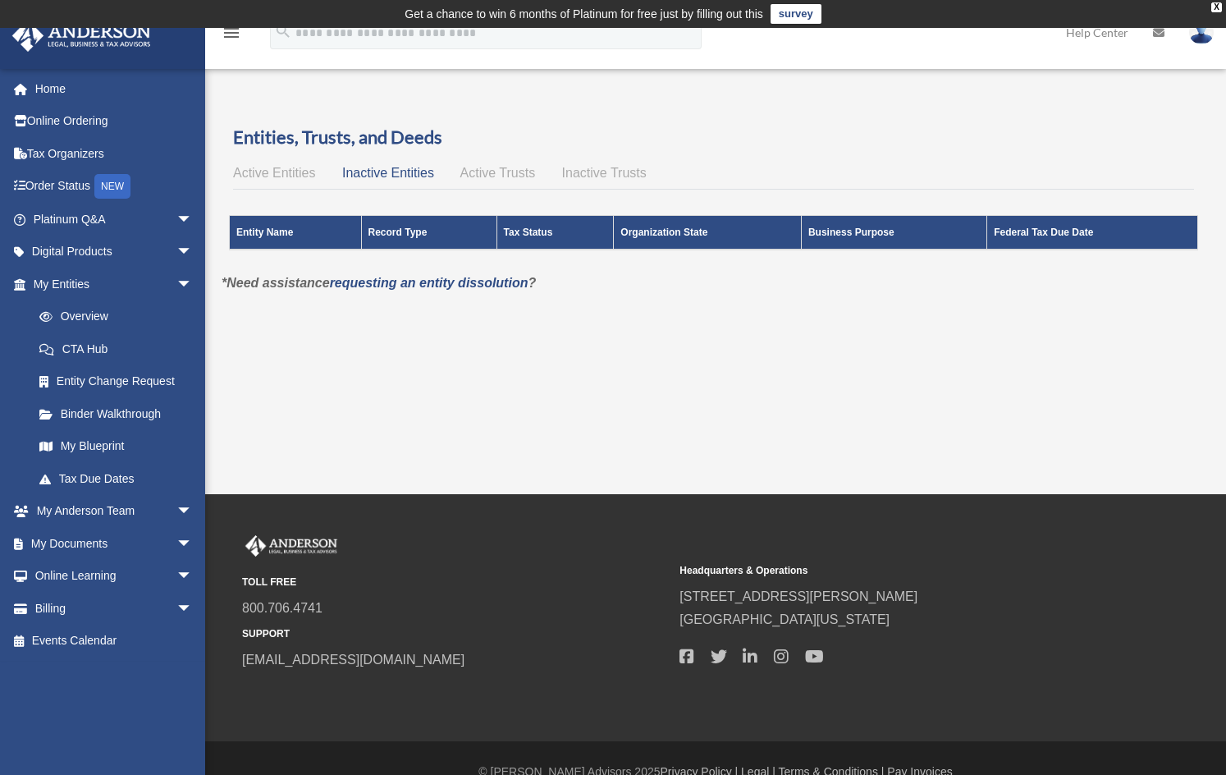
drag, startPoint x: 1217, startPoint y: 296, endPoint x: 1225, endPoint y: 254, distance: 43.3
click at [1225, 254] on div "Overview date_range Published on Last updated March 13, 2025 April 10, 2020 by …" at bounding box center [715, 217] width 1021 height 241
click at [55, 90] on link "Home" at bounding box center [114, 88] width 206 height 33
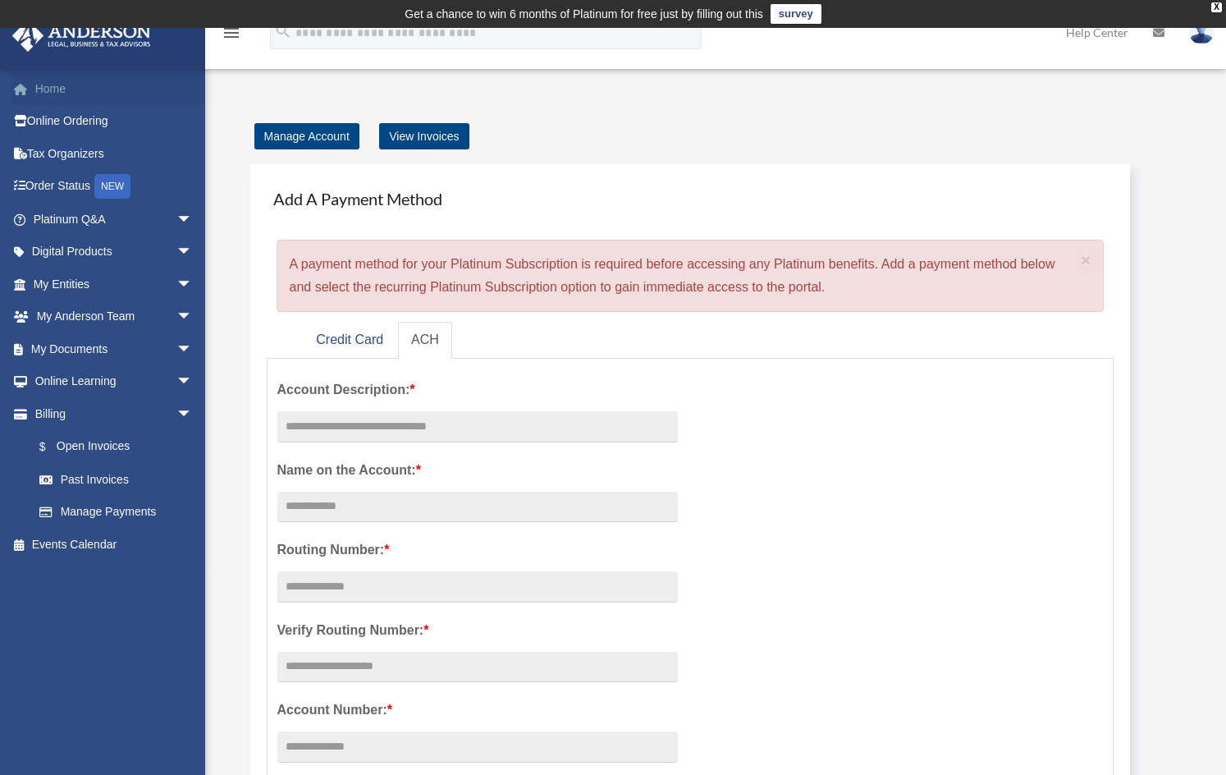
click at [62, 83] on link "Home" at bounding box center [114, 88] width 206 height 33
click at [49, 279] on link "My Entities arrow_drop_down" at bounding box center [114, 284] width 206 height 33
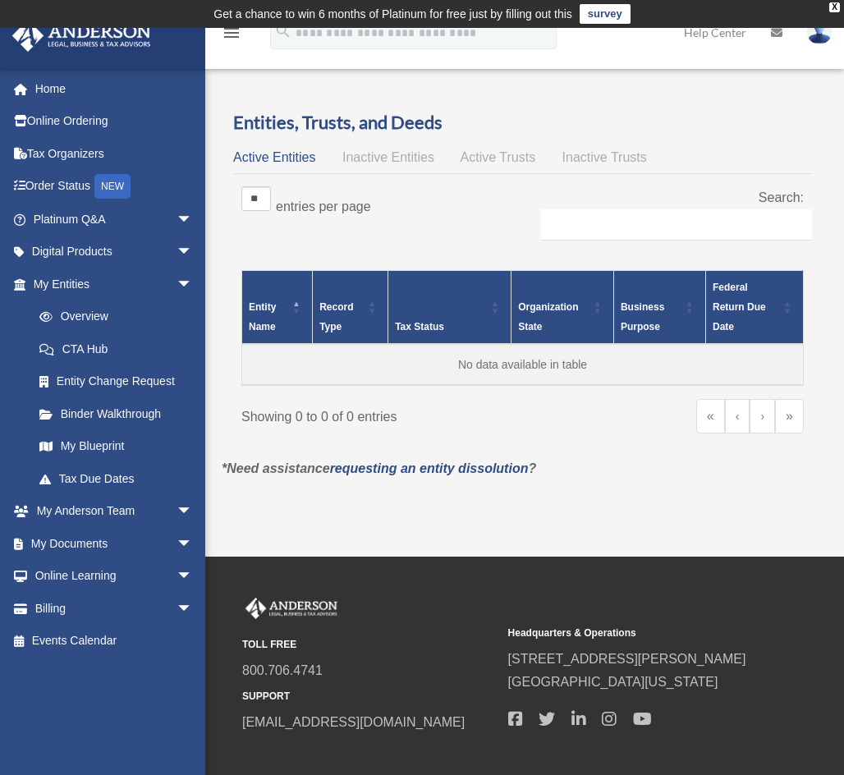
click at [719, 1] on td "Get a chance to win 6 months of Platinum for free just by filling out this surv…" at bounding box center [422, 14] width 844 height 28
